Goal: Transaction & Acquisition: Purchase product/service

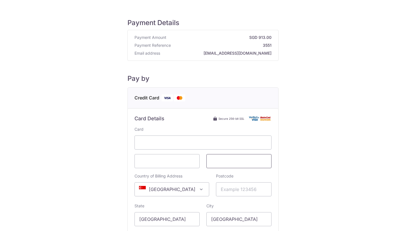
click at [210, 160] on span at bounding box center [238, 161] width 65 height 14
click at [176, 188] on span "[GEOGRAPHIC_DATA]" at bounding box center [172, 190] width 74 height 14
type input "hong"
click at [120, 190] on div "Payment Details Payment Amount SGD 913.00 Payment Reference 3551 Email address …" at bounding box center [203, 158] width 379 height 298
click at [164, 189] on span "[GEOGRAPHIC_DATA]" at bounding box center [172, 190] width 74 height 14
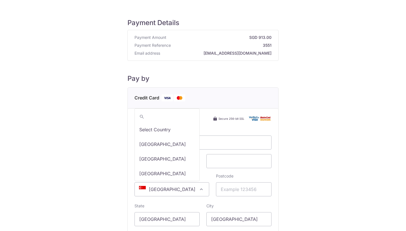
scroll to position [2986, 0]
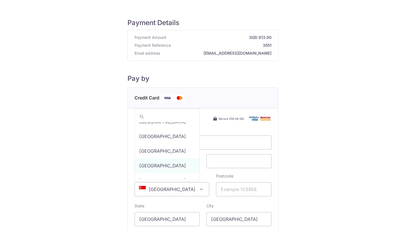
type input "h"
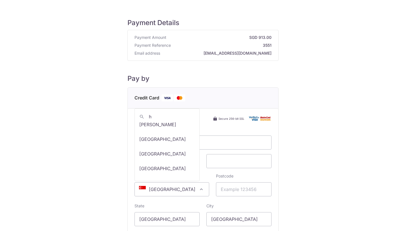
scroll to position [309, 0]
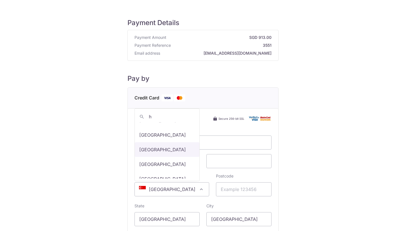
select select "95"
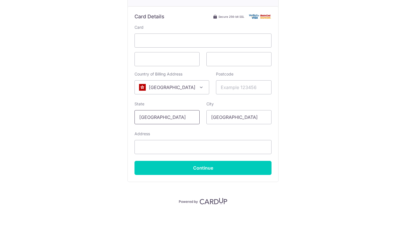
scroll to position [102, 0]
type input "H"
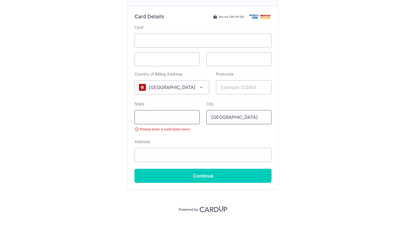
type input "[GEOGRAPHIC_DATA]"
click at [154, 118] on input "State" at bounding box center [166, 117] width 65 height 14
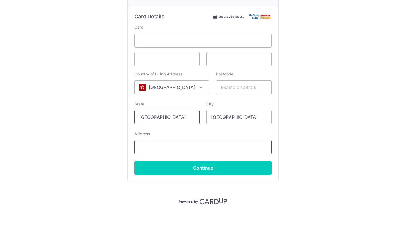
type input "[GEOGRAPHIC_DATA]"
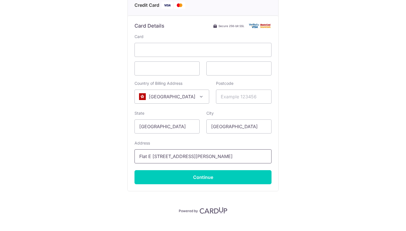
scroll to position [98, 0]
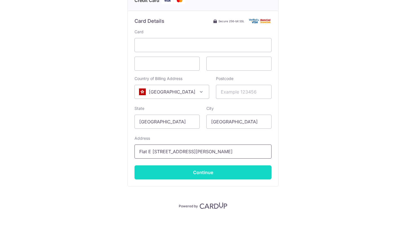
type input "Flat E [STREET_ADDRESS][PERSON_NAME]"
click at [167, 173] on input "Continue" at bounding box center [202, 172] width 137 height 14
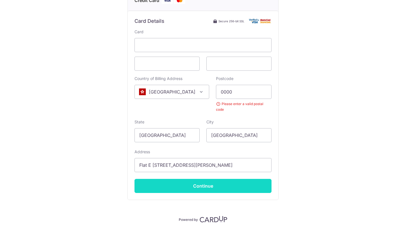
click at [209, 181] on input "Continue" at bounding box center [202, 186] width 137 height 14
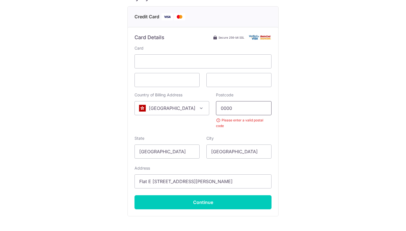
scroll to position [87, 0]
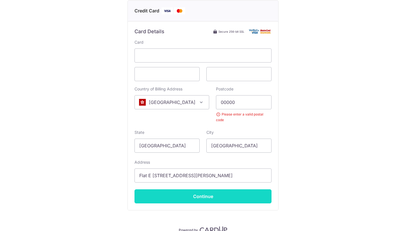
click at [201, 191] on input "Continue" at bounding box center [202, 196] width 137 height 14
type input "0"
click at [188, 192] on input "Continue" at bounding box center [202, 196] width 137 height 14
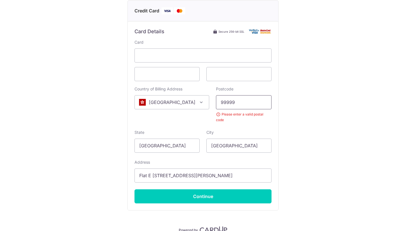
click at [231, 104] on input "99999" at bounding box center [244, 102] width 56 height 14
type input "9"
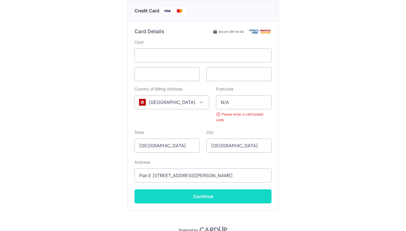
click at [203, 191] on input "Continue" at bounding box center [202, 196] width 137 height 14
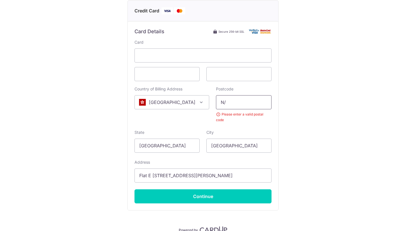
type input "N"
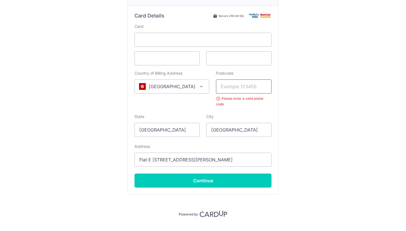
scroll to position [101, 0]
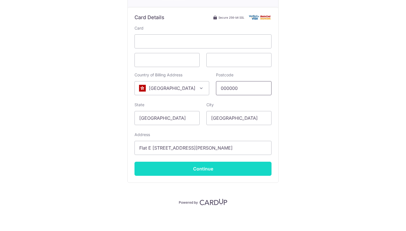
type input "000000"
click at [199, 169] on input "Continue" at bounding box center [202, 169] width 137 height 14
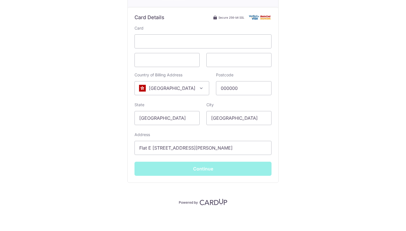
type input "**** 6684"
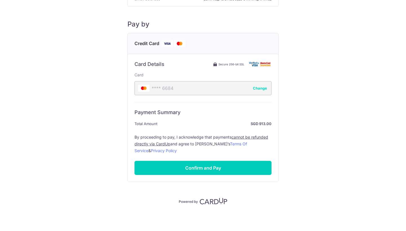
scroll to position [54, 0]
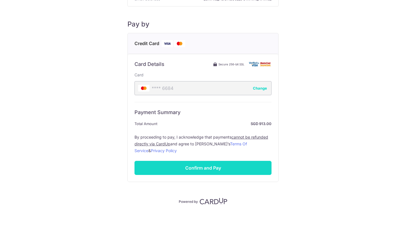
click at [202, 169] on input "Confirm and Pay" at bounding box center [202, 168] width 137 height 14
